Goal: Task Accomplishment & Management: Use online tool/utility

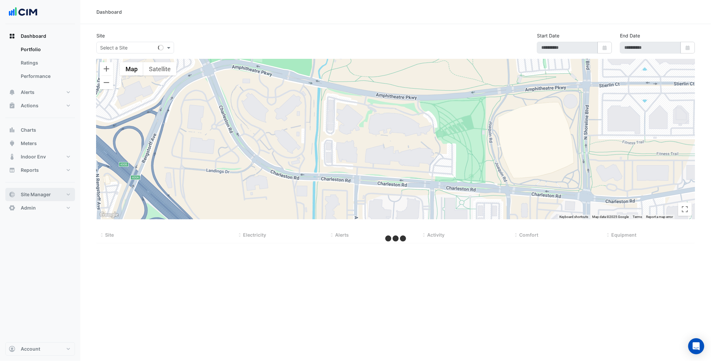
click at [51, 196] on span "Site Manager" at bounding box center [36, 194] width 30 height 7
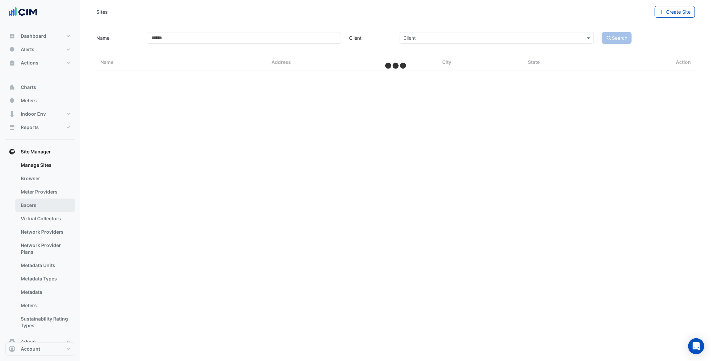
click at [49, 208] on link "Bacers" at bounding box center [45, 205] width 60 height 13
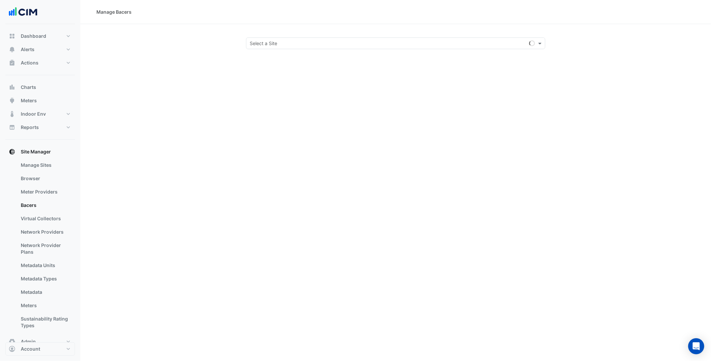
click at [317, 43] on input "text" at bounding box center [389, 43] width 278 height 7
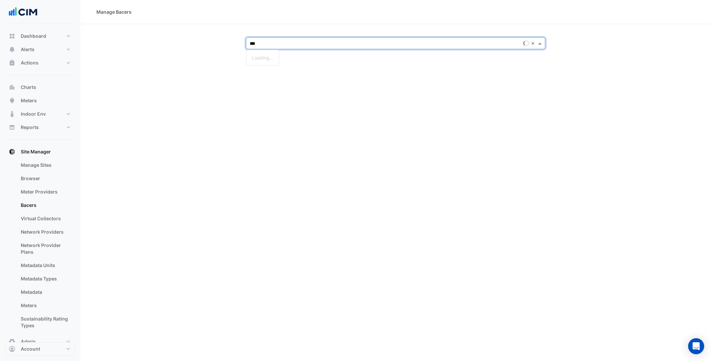
type input "***"
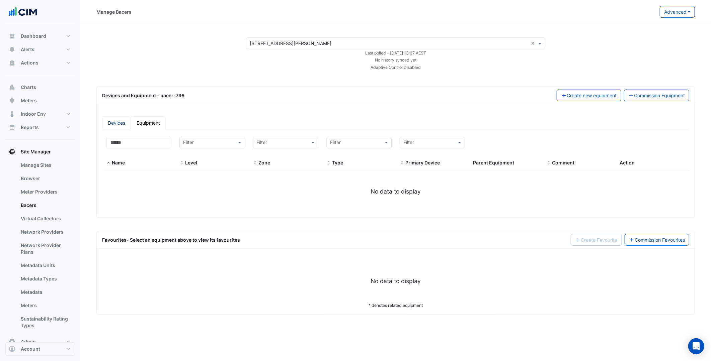
click at [126, 123] on link "Devices" at bounding box center [116, 122] width 29 height 13
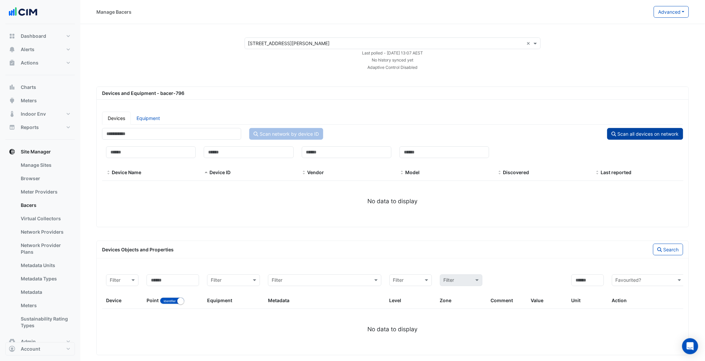
click at [663, 132] on button "Scan all devices on network" at bounding box center [645, 134] width 76 height 12
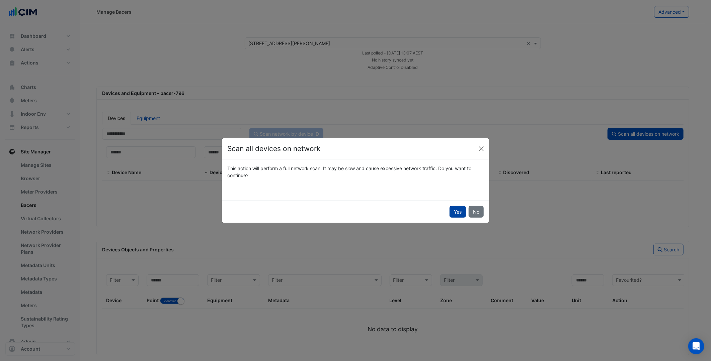
click at [457, 214] on button "Yes" at bounding box center [457, 212] width 16 height 12
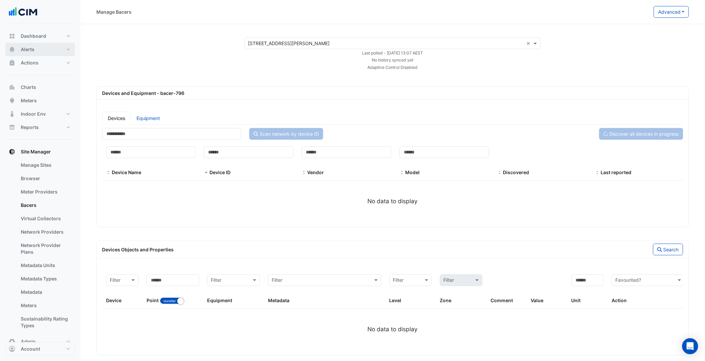
click at [40, 56] on button "Alerts" at bounding box center [40, 49] width 70 height 13
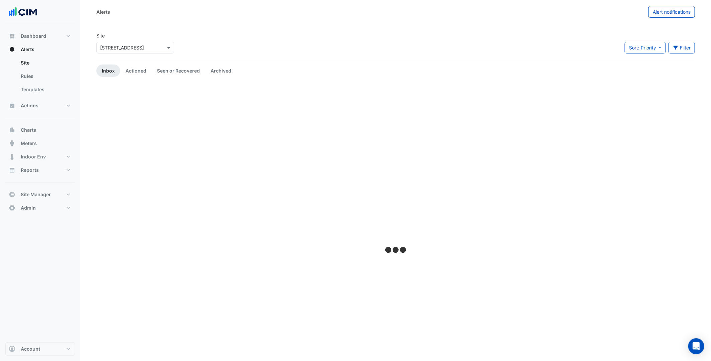
click at [113, 46] on input "text" at bounding box center [128, 47] width 57 height 7
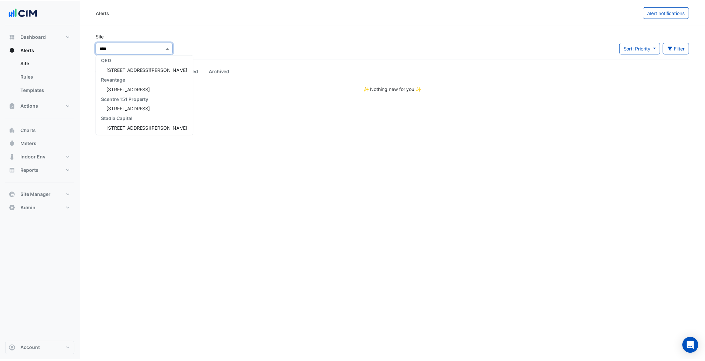
scroll to position [2, 0]
type input "******"
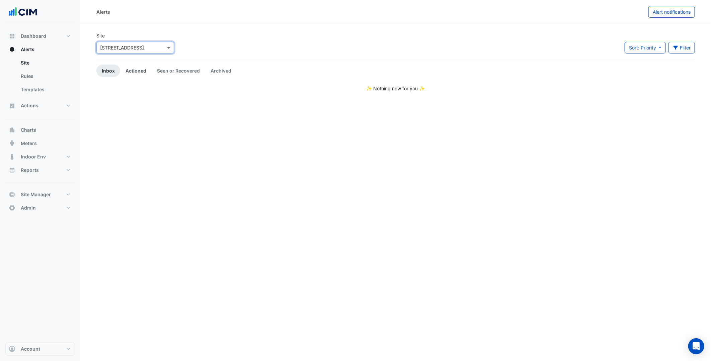
click at [143, 68] on link "Actioned" at bounding box center [135, 71] width 31 height 12
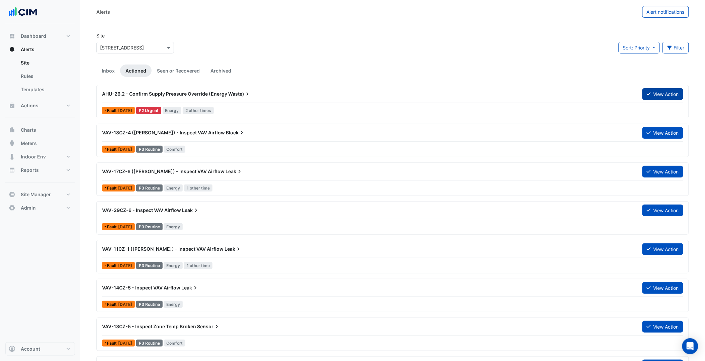
click at [653, 99] on button "View Action" at bounding box center [662, 94] width 41 height 12
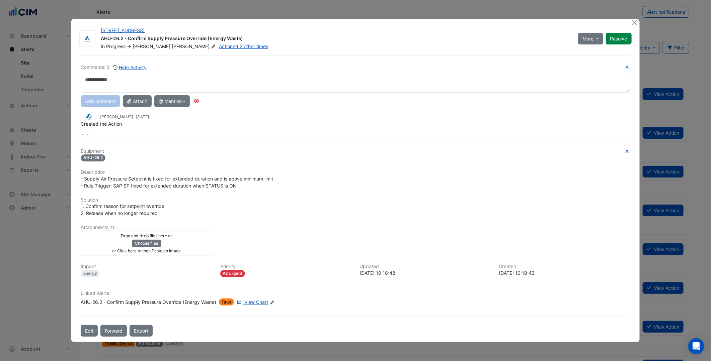
click at [253, 301] on span "View Chart" at bounding box center [256, 302] width 24 height 6
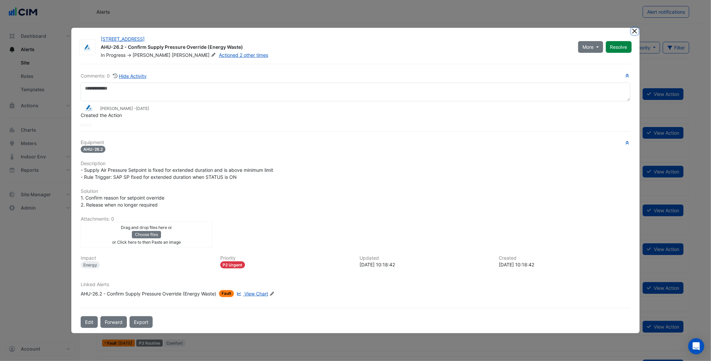
click at [636, 32] on button "Close" at bounding box center [634, 31] width 7 height 7
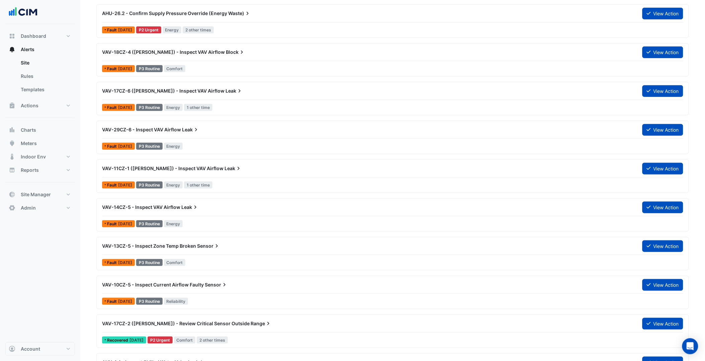
scroll to position [149, 0]
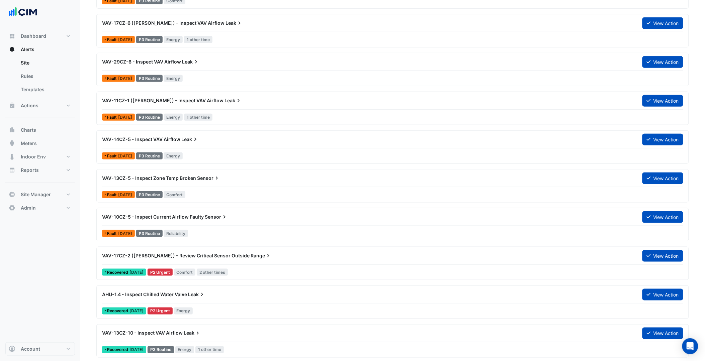
click at [172, 295] on span "AHU-1.4 - Inspect Chilled Water Valve" at bounding box center [144, 295] width 85 height 6
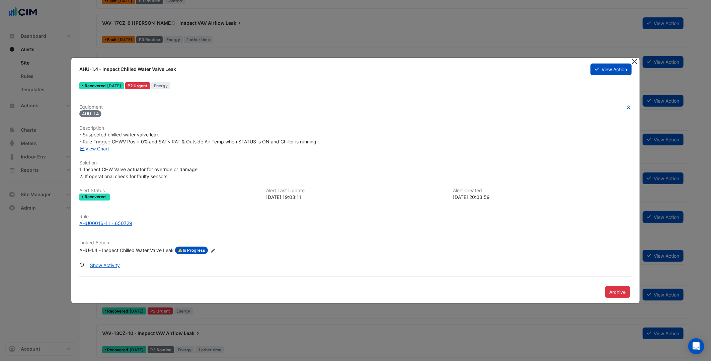
click at [636, 59] on button "Close" at bounding box center [634, 61] width 7 height 7
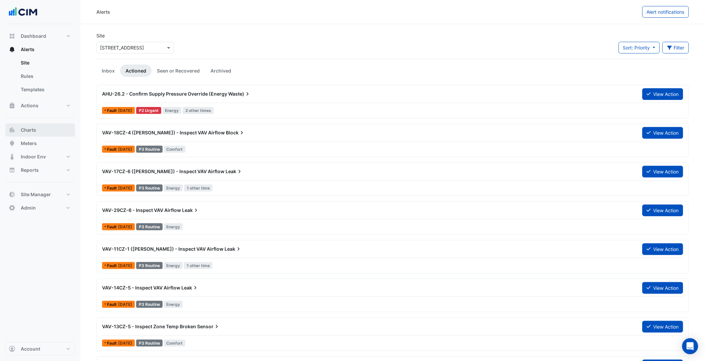
click at [39, 132] on button "Charts" at bounding box center [40, 129] width 70 height 13
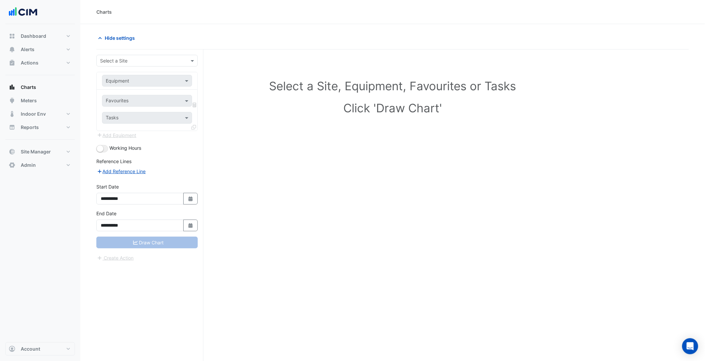
click at [148, 61] on input "text" at bounding box center [140, 61] width 81 height 7
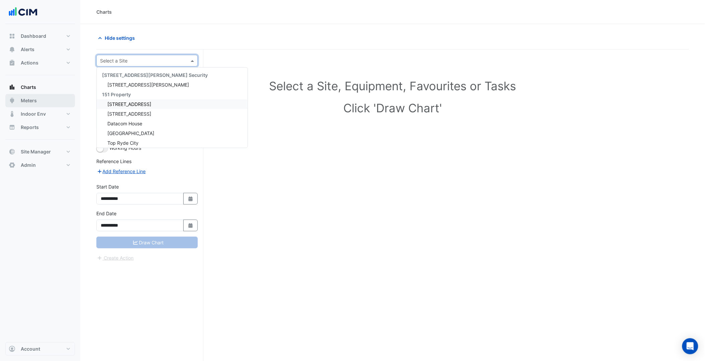
click at [55, 100] on button "Meters" at bounding box center [40, 100] width 70 height 13
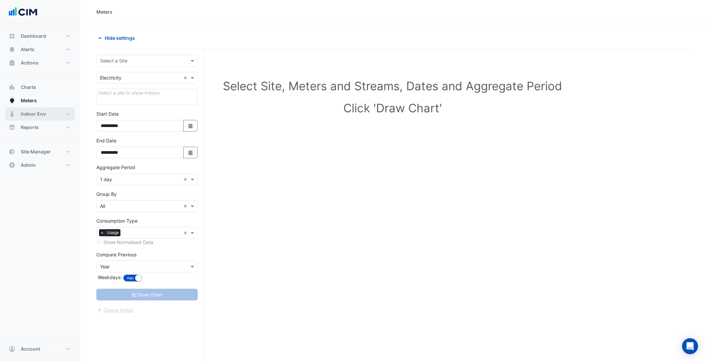
click at [69, 119] on button "Indoor Env" at bounding box center [40, 113] width 70 height 13
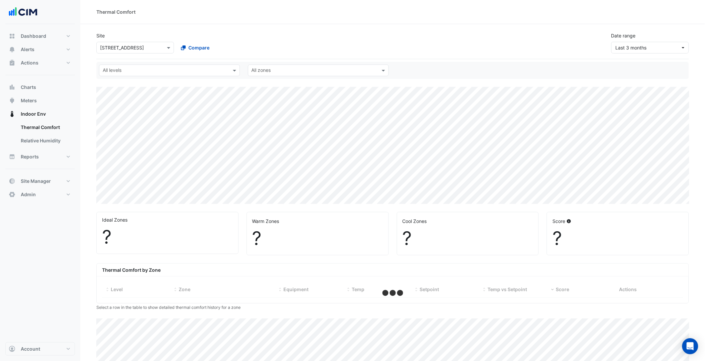
select select "***"
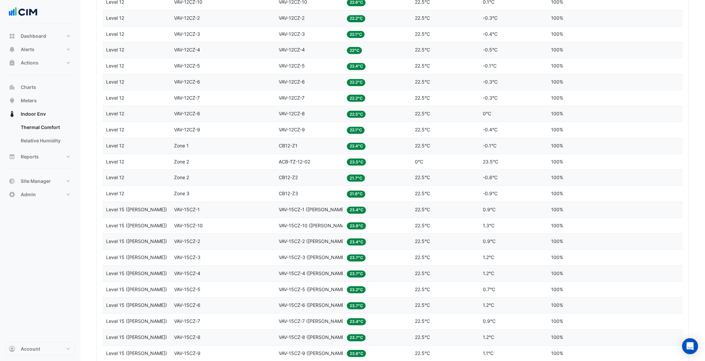
scroll to position [483, 0]
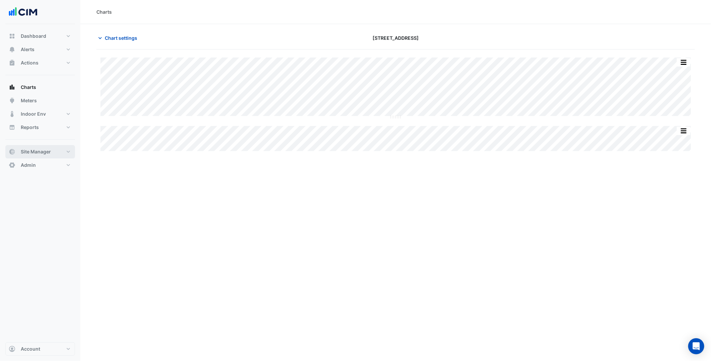
click at [58, 154] on button "Site Manager" at bounding box center [40, 151] width 70 height 13
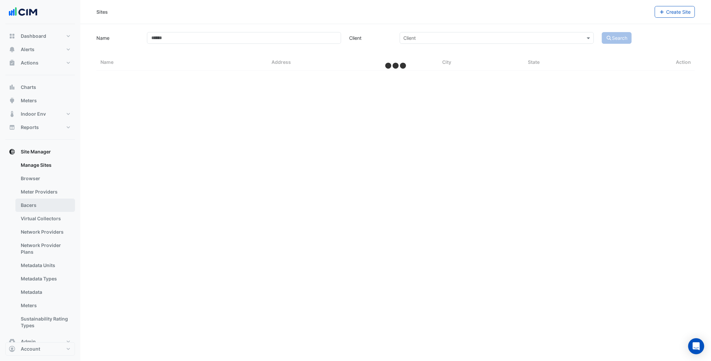
click at [51, 200] on link "Bacers" at bounding box center [45, 205] width 60 height 13
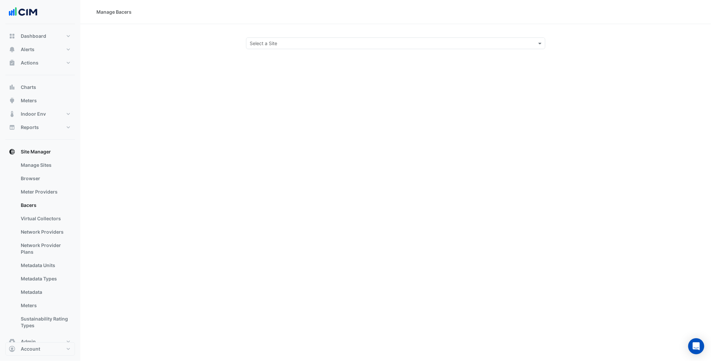
click at [361, 49] on div "Manage Bacers Select a Site" at bounding box center [395, 180] width 630 height 361
click at [357, 44] on input "text" at bounding box center [389, 43] width 278 height 7
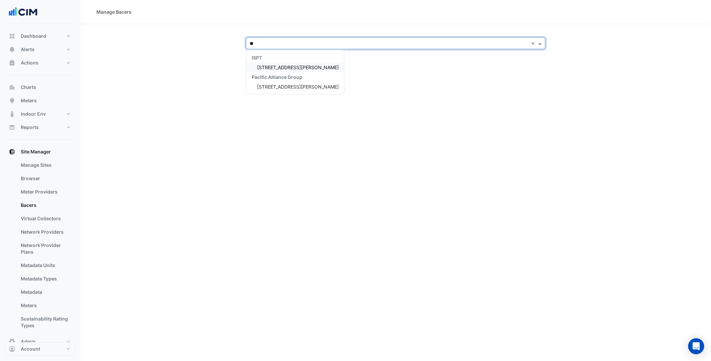
type input "***"
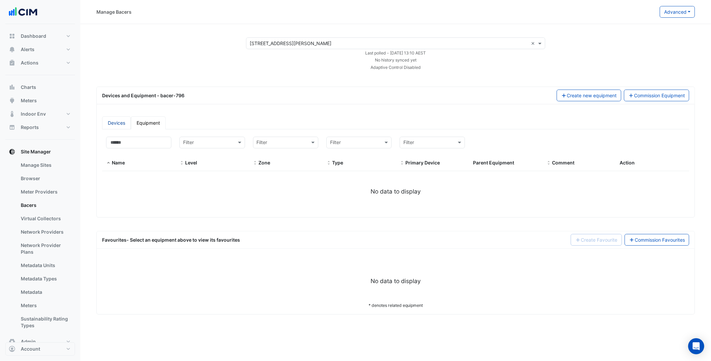
click at [124, 118] on link "Devices" at bounding box center [116, 122] width 29 height 13
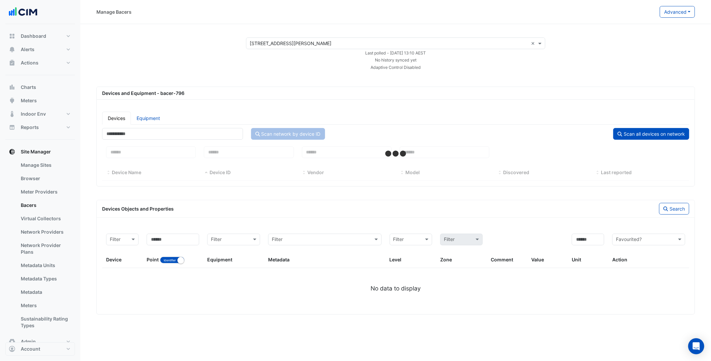
select select "***"
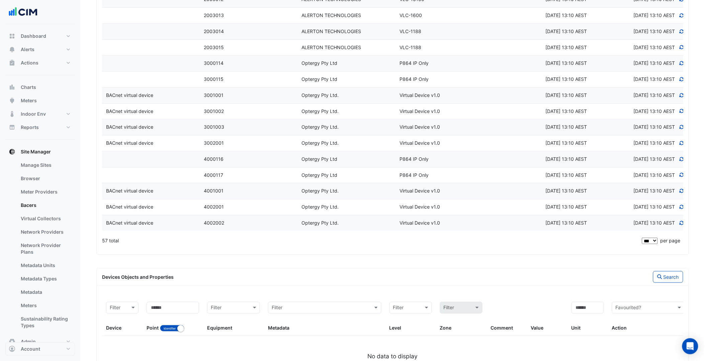
click at [367, 185] on datatable-body-cell "Vendor Optergy Pty Ltd." at bounding box center [347, 191] width 98 height 16
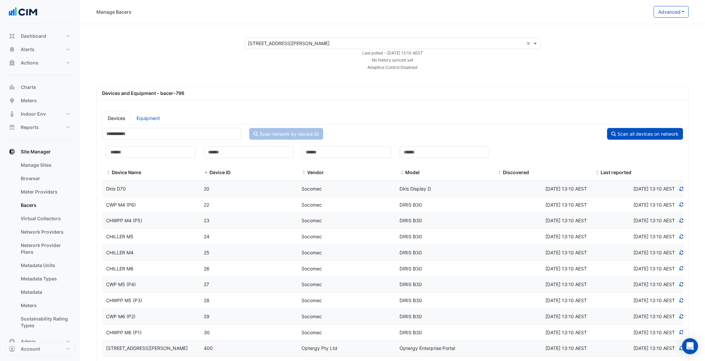
click at [681, 187] on icon at bounding box center [682, 189] width 6 height 5
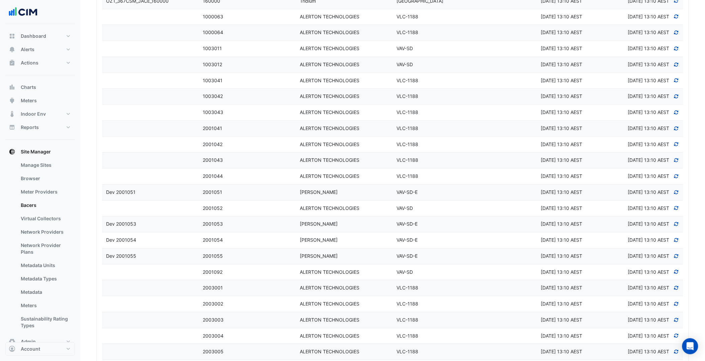
scroll to position [898, 0]
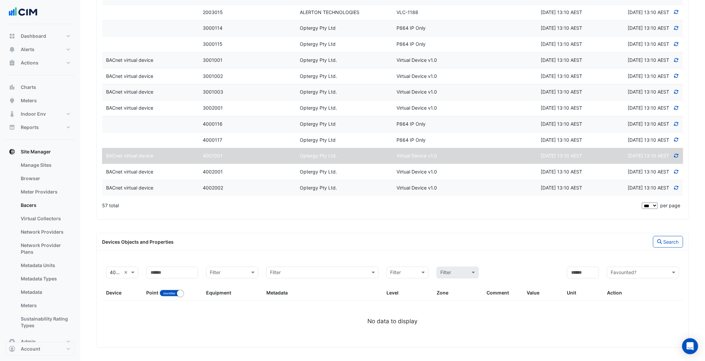
click at [356, 168] on div "Optergy Pty Ltd." at bounding box center [344, 172] width 97 height 8
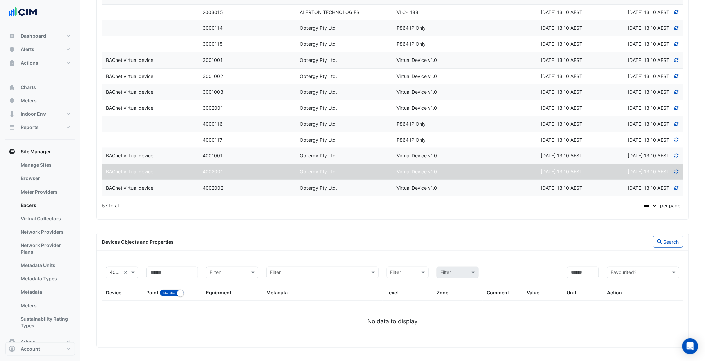
click at [352, 162] on datatable-body-cell "Vendor Optergy Pty Ltd." at bounding box center [344, 156] width 97 height 16
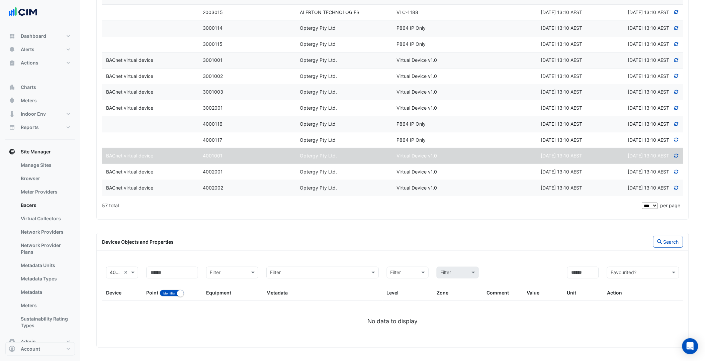
click at [678, 156] on icon at bounding box center [677, 156] width 6 height 5
click at [536, 178] on datatable-body-cell "Discovered Wed 13-Aug-2025 13:10 AEST" at bounding box center [537, 172] width 97 height 16
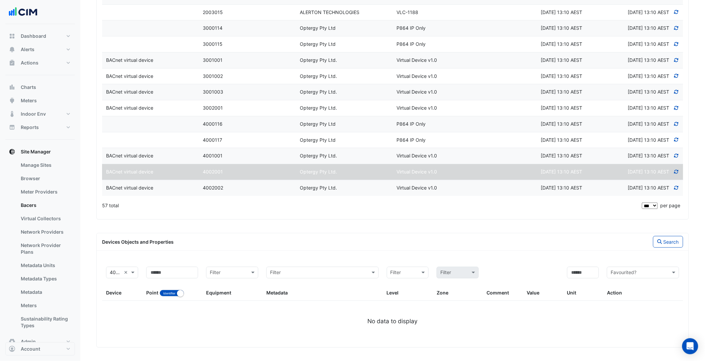
click at [530, 195] on datatable-body-cell "Discovered Wed 13-Aug-2025 13:10 AEST" at bounding box center [537, 188] width 97 height 16
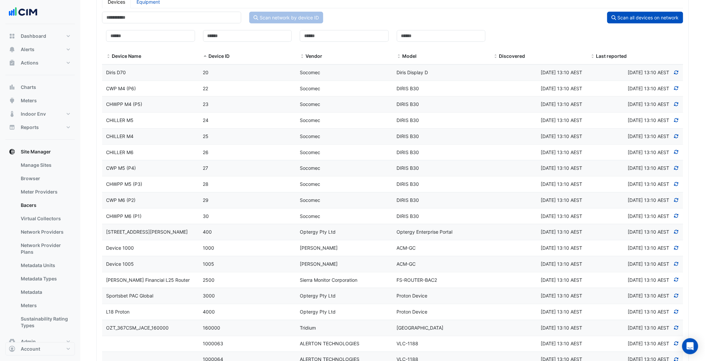
scroll to position [0, 0]
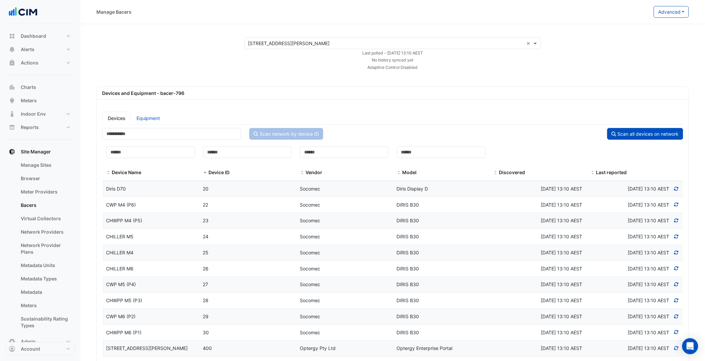
click at [462, 232] on datatable-body-cell "Model DIRIS B30" at bounding box center [441, 237] width 97 height 16
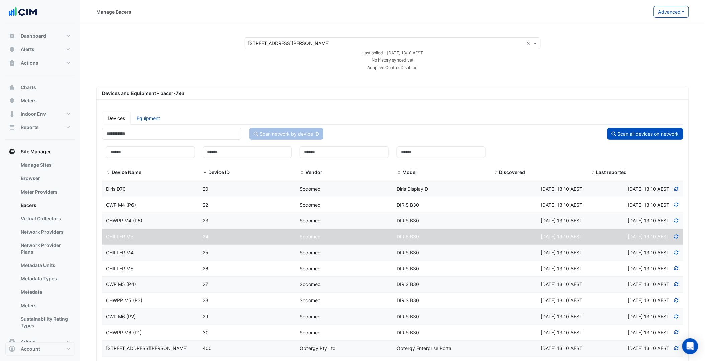
click at [675, 236] on icon at bounding box center [677, 237] width 6 height 5
select select "***"
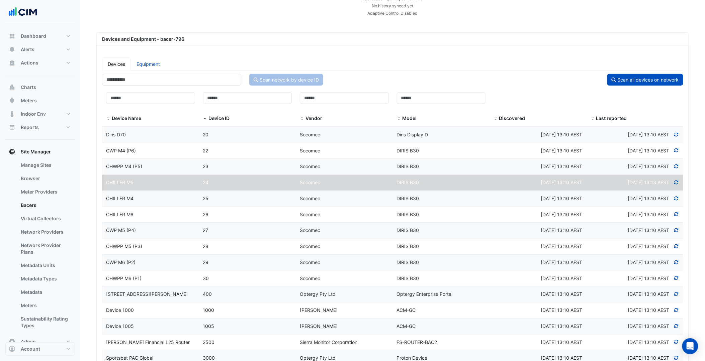
scroll to position [186, 0]
